Goal: Transaction & Acquisition: Book appointment/travel/reservation

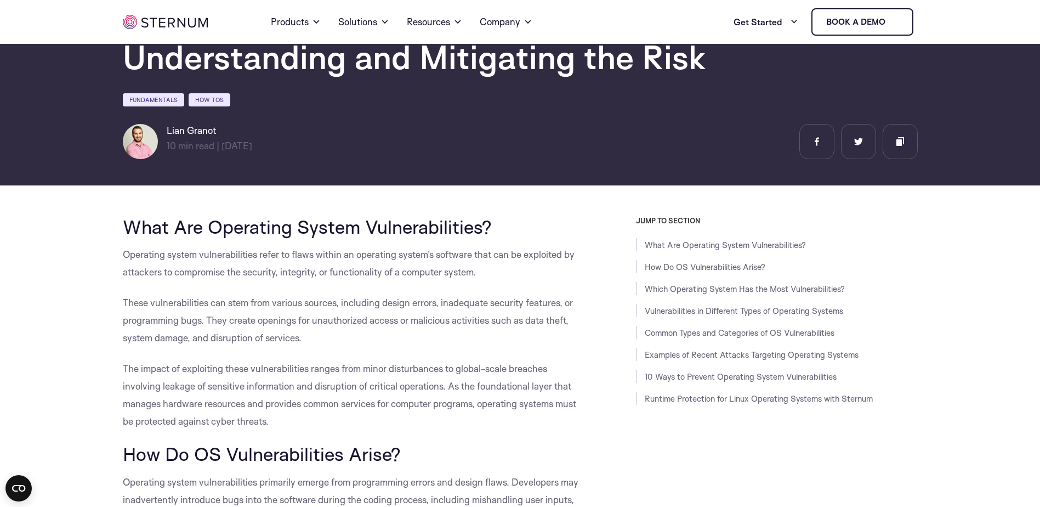
click at [521, 158] on div "Lian Granot 10 min read | min read | 18/09/2024" at bounding box center [520, 141] width 795 height 35
drag, startPoint x: 223, startPoint y: 132, endPoint x: 167, endPoint y: 135, distance: 56.0
click at [167, 135] on h6 "Lian Granot" at bounding box center [210, 130] width 86 height 13
drag, startPoint x: 167, startPoint y: 135, endPoint x: 211, endPoint y: 133, distance: 44.0
click at [211, 133] on h6 "Lian Granot" at bounding box center [210, 130] width 86 height 13
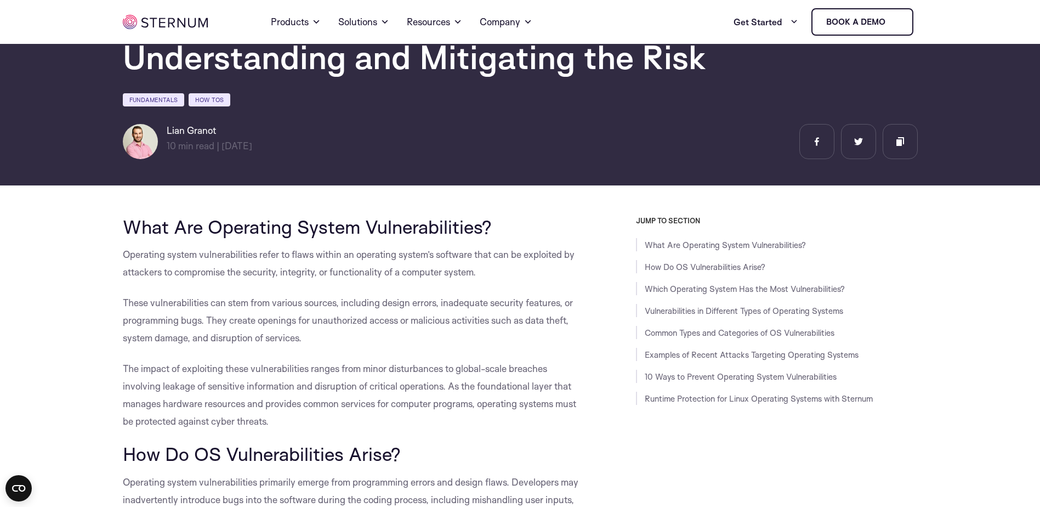
drag, startPoint x: 219, startPoint y: 132, endPoint x: 161, endPoint y: 134, distance: 58.7
click at [161, 134] on div "Lian Granot 10 min read | min read | 18/09/2024" at bounding box center [219, 141] width 192 height 35
drag, startPoint x: 161, startPoint y: 134, endPoint x: 208, endPoint y: 133, distance: 47.2
click at [206, 133] on h6 "Lian Granot" at bounding box center [210, 130] width 86 height 13
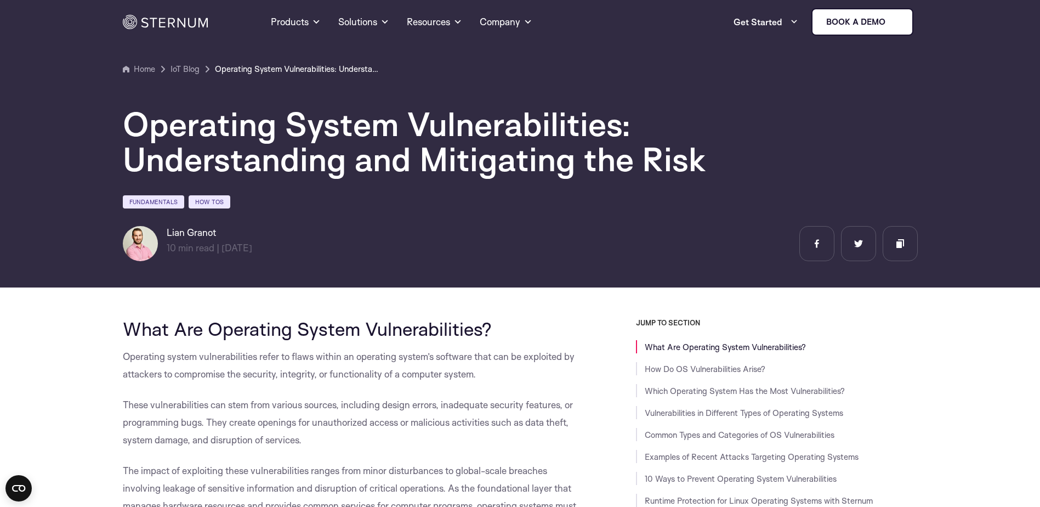
click at [338, 44] on section "Home IoT Blog" at bounding box center [520, 139] width 1040 height 295
click at [174, 20] on img at bounding box center [165, 22] width 85 height 14
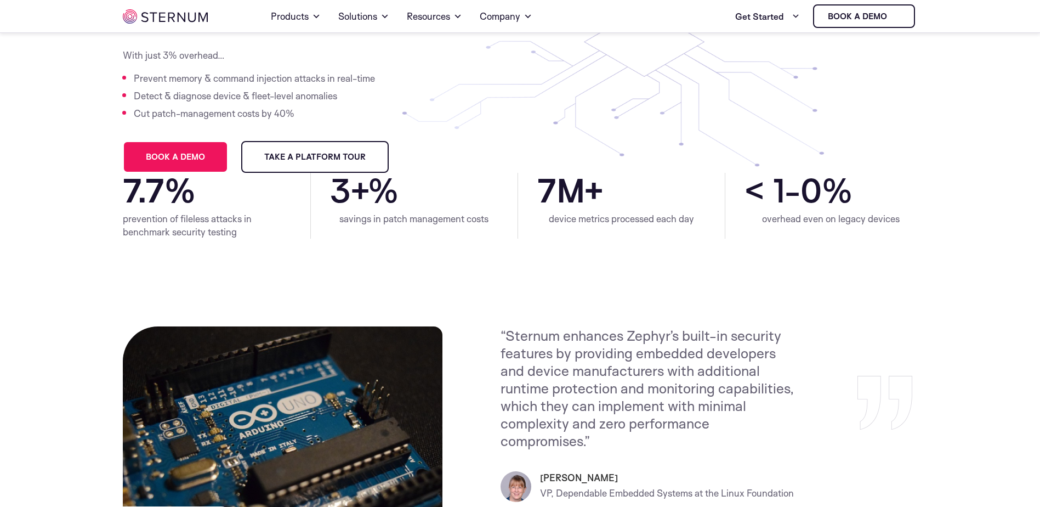
scroll to position [47, 0]
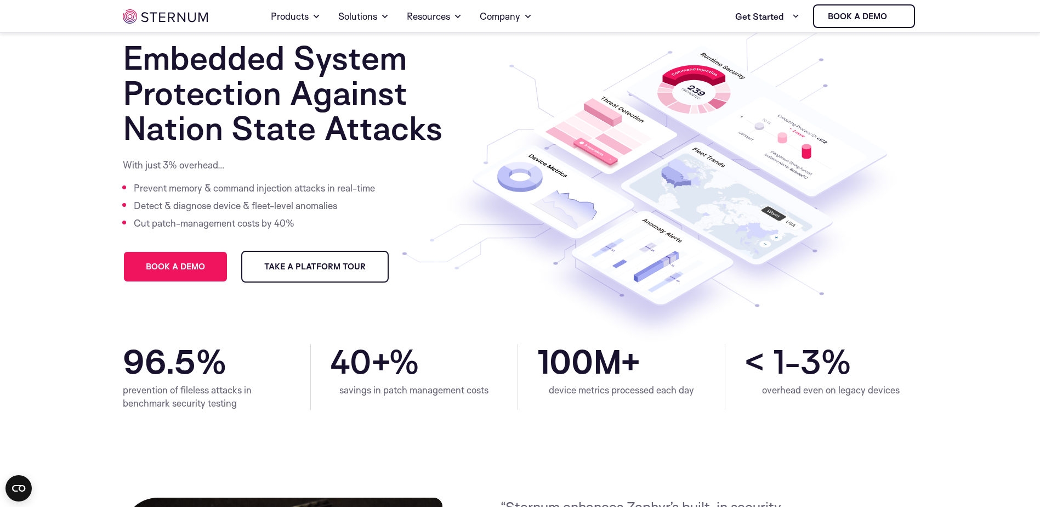
click at [162, 263] on span "Book a demo" at bounding box center [175, 267] width 59 height 8
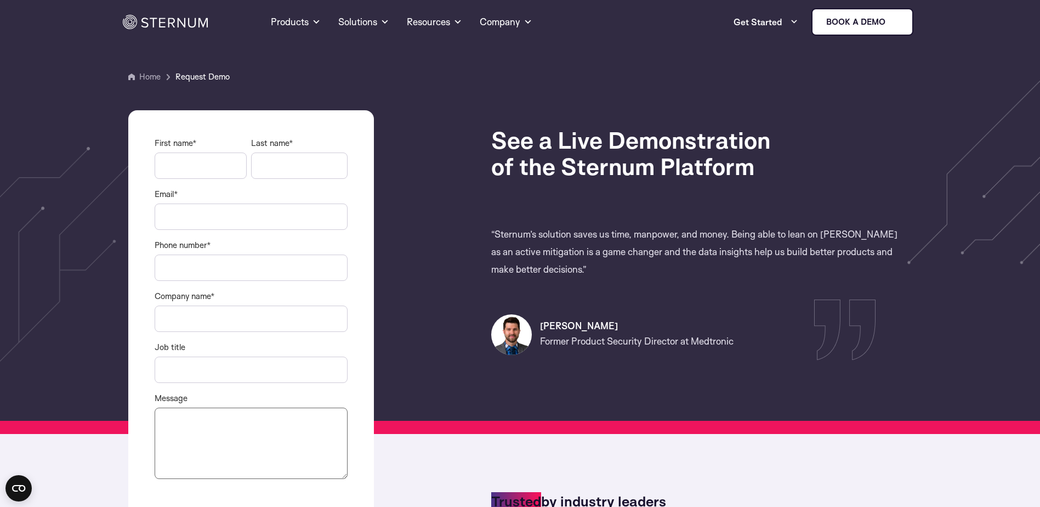
click at [149, 80] on link "Home" at bounding box center [149, 76] width 21 height 10
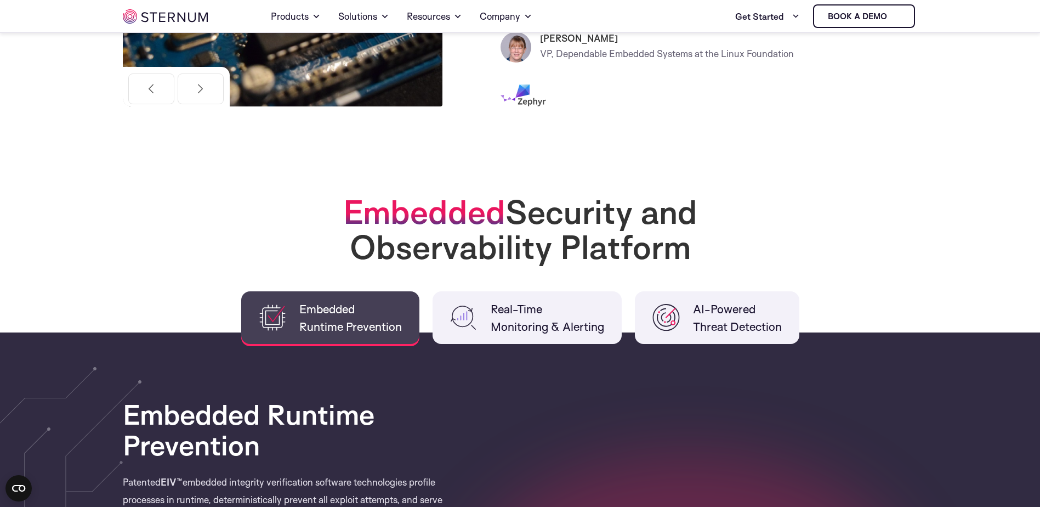
scroll to position [548, 0]
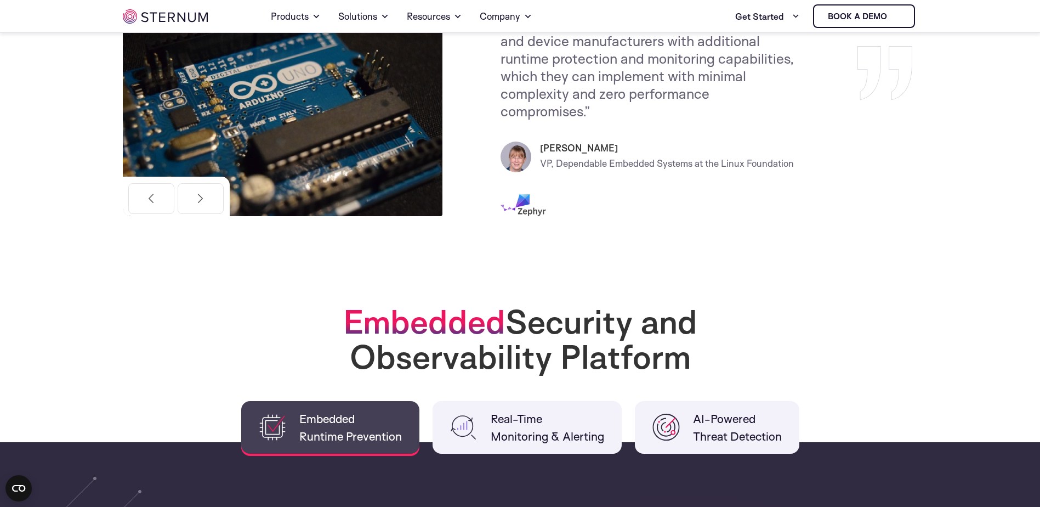
click at [523, 165] on img at bounding box center [516, 157] width 31 height 31
drag, startPoint x: 524, startPoint y: 159, endPoint x: 512, endPoint y: 131, distance: 30.5
click at [512, 131] on div "“Sternum enhances Zephyr’s built-in security features by providing embedded dev…" at bounding box center [709, 112] width 417 height 230
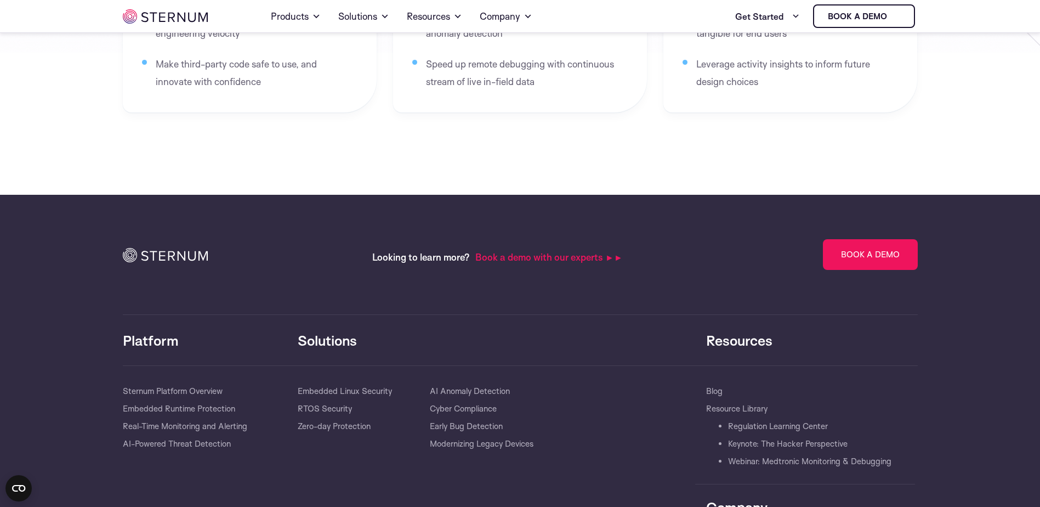
scroll to position [2368, 0]
